Goal: Check status: Check status

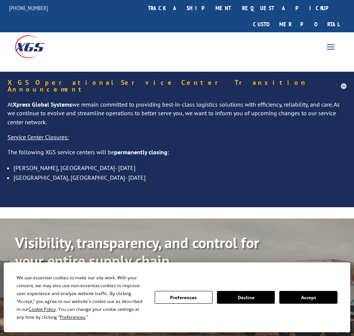
click at [329, 41] on span at bounding box center [331, 47] width 12 height 12
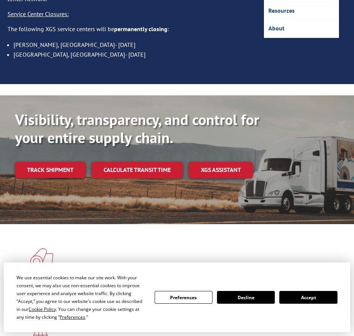
scroll to position [188, 0]
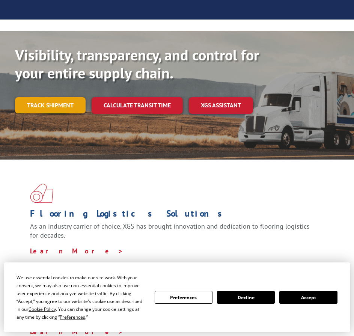
click at [47, 97] on link "Track shipment" at bounding box center [50, 105] width 71 height 16
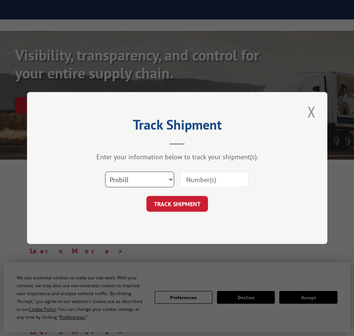
click at [140, 184] on select "Select category... Probill BOL PO" at bounding box center [139, 180] width 69 height 16
select select "bol"
click at [105, 172] on select "Select category... Probill BOL PO" at bounding box center [139, 180] width 69 height 16
click at [205, 175] on input at bounding box center [214, 180] width 69 height 16
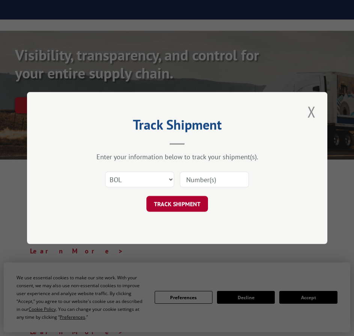
paste input "5968579"
type input "5968579"
click at [184, 204] on button "TRACK SHIPMENT" at bounding box center [177, 204] width 62 height 16
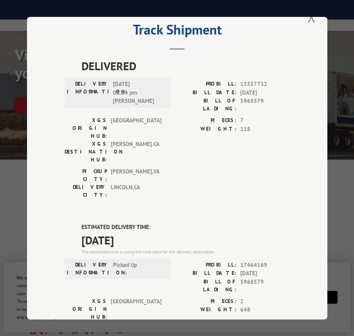
scroll to position [38, 0]
